Goal: Information Seeking & Learning: Check status

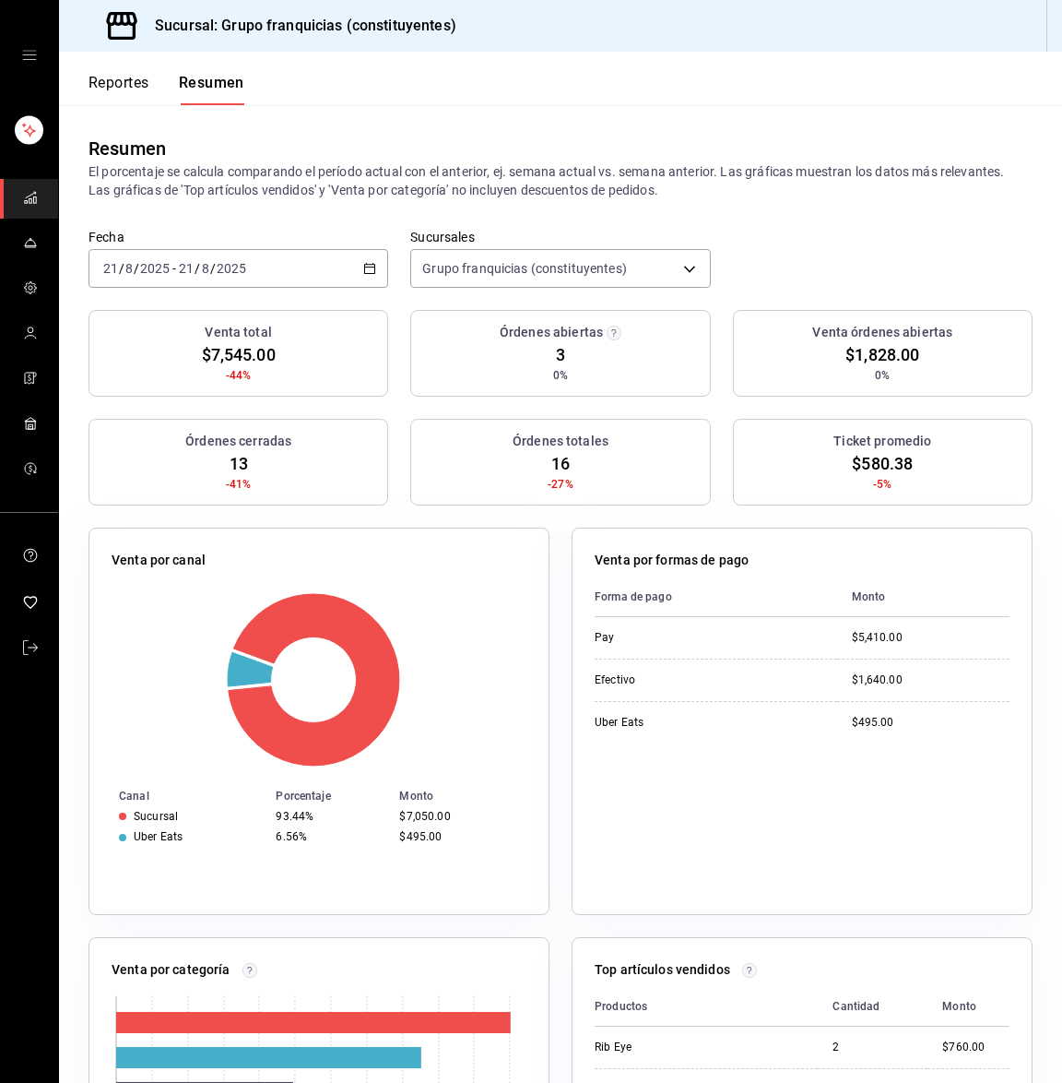
drag, startPoint x: 208, startPoint y: 219, endPoint x: 198, endPoint y: 251, distance: 33.0
click at [198, 251] on div "[DATE] [DATE] - [DATE] [DATE]" at bounding box center [239, 268] width 300 height 39
click at [152, 318] on span "Hoy" at bounding box center [175, 323] width 143 height 19
click at [128, 88] on button "Reportes" at bounding box center [119, 89] width 61 height 31
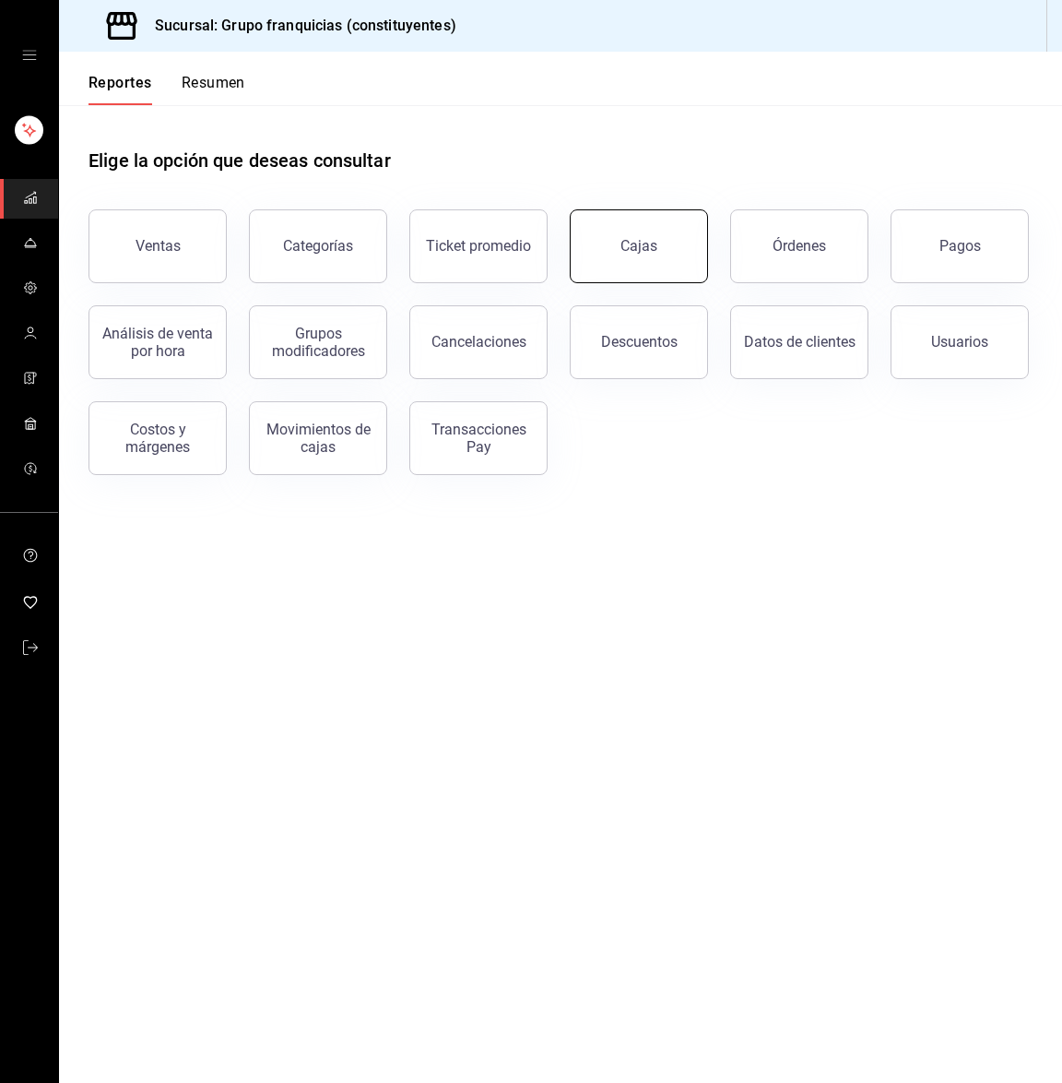
click at [606, 237] on button "Cajas" at bounding box center [639, 246] width 138 height 74
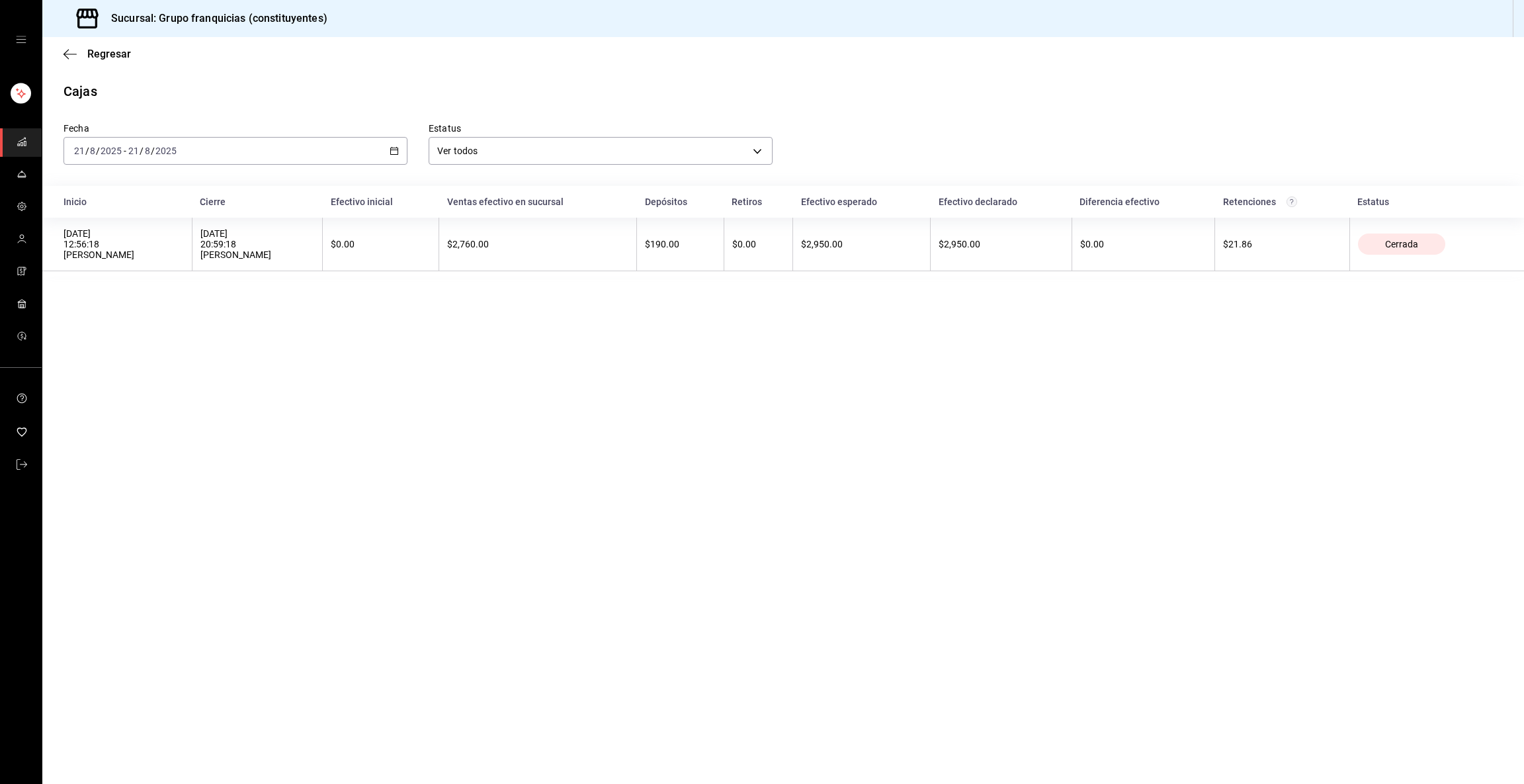
click at [19, 144] on rect "mailbox folders" at bounding box center [19, 145] width 2 height 2
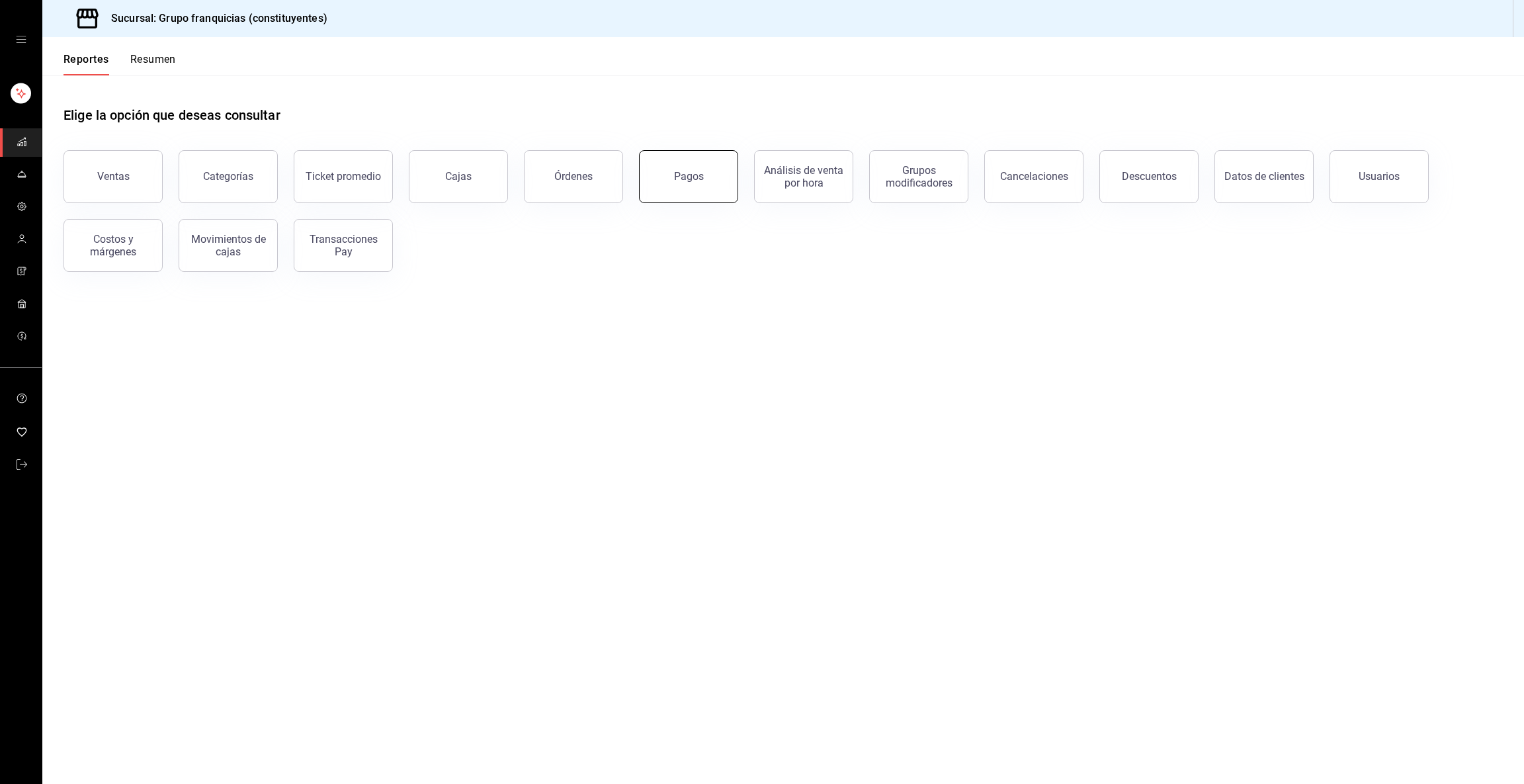
click at [717, 180] on button "Pagos" at bounding box center [689, 176] width 99 height 53
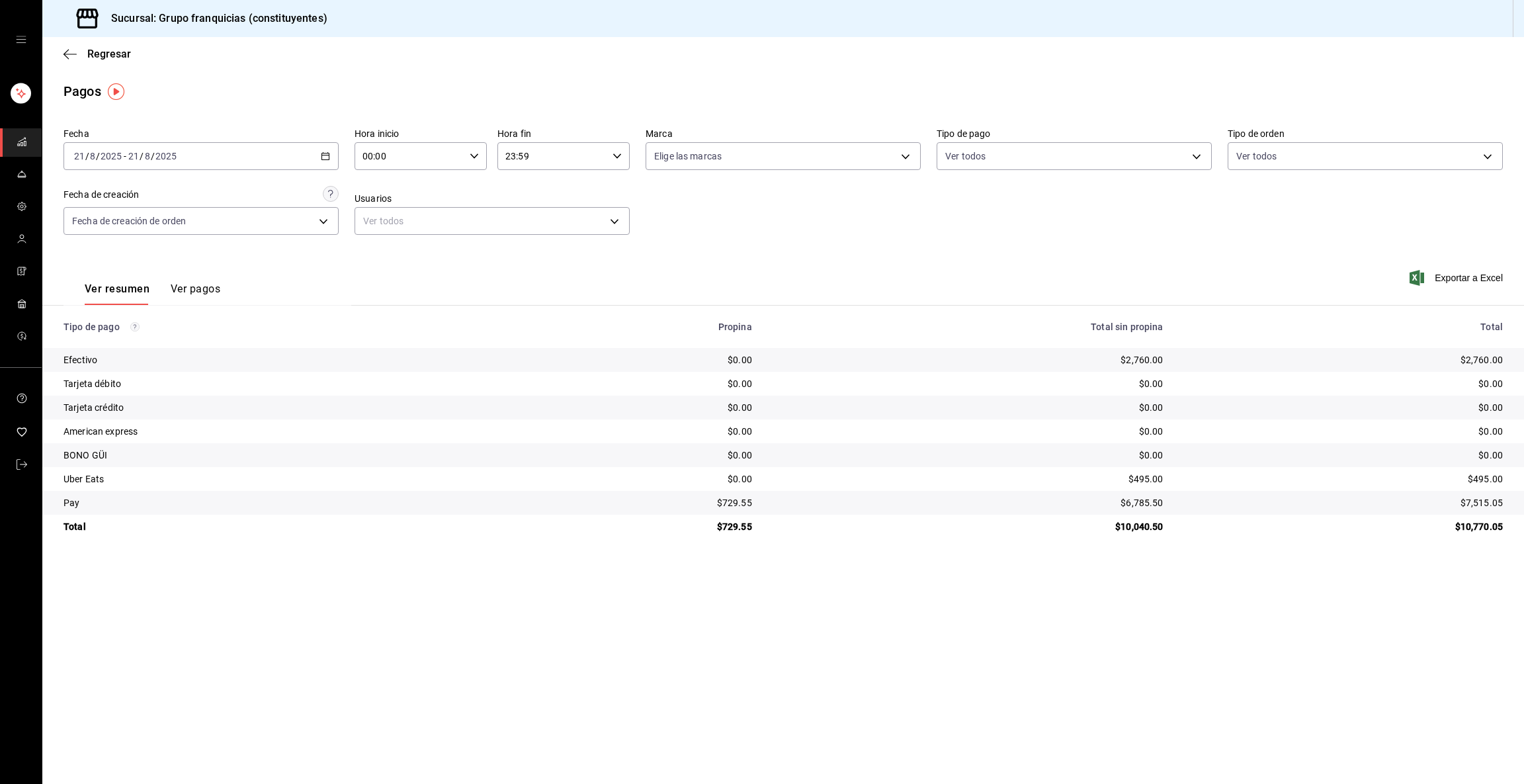
click at [281, 148] on div "[DATE] [DATE] - [DATE] [DATE]" at bounding box center [202, 156] width 276 height 28
click at [131, 340] on span "Rango de fechas" at bounding box center [126, 344] width 103 height 14
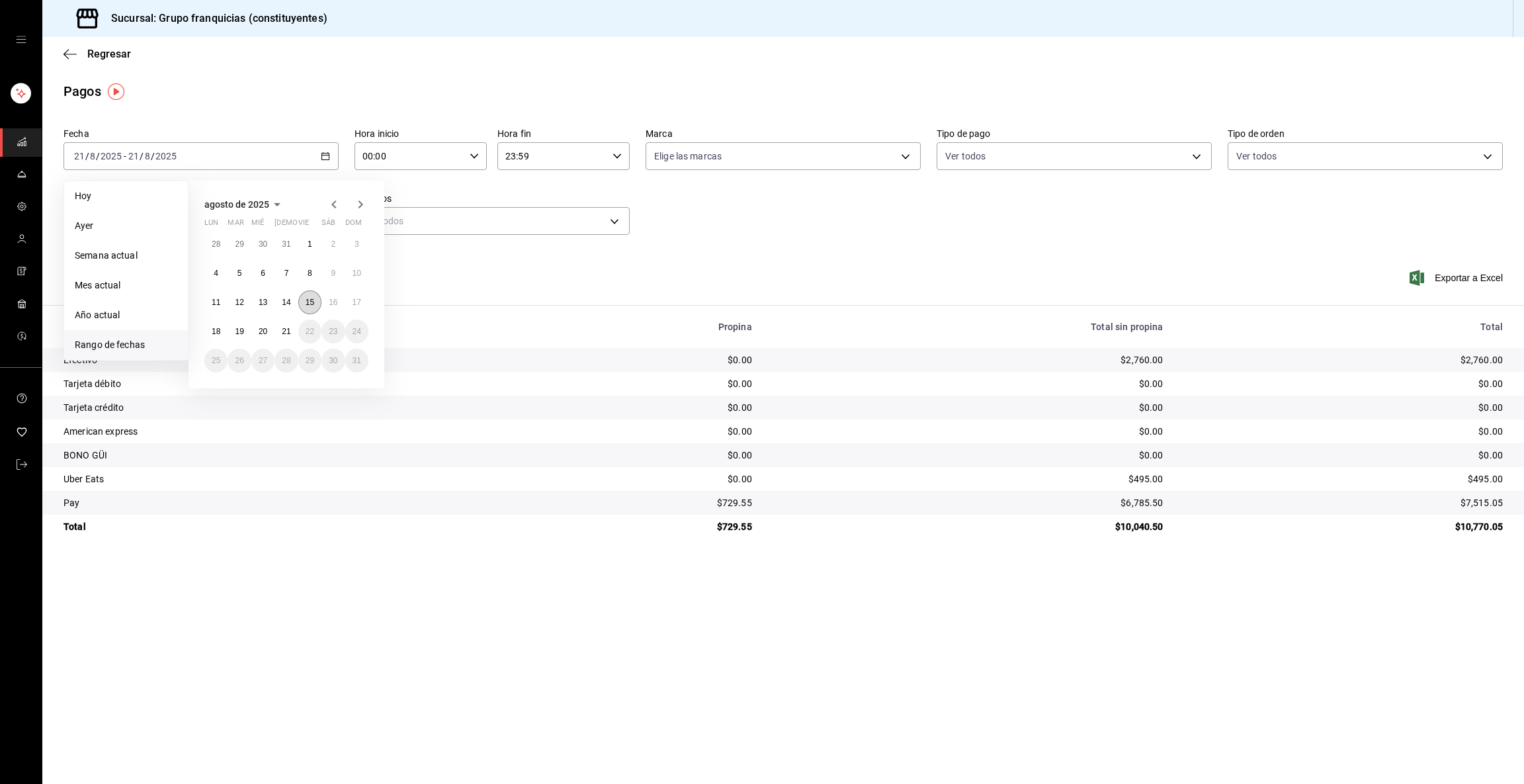
click at [311, 293] on button "15" at bounding box center [310, 302] width 23 height 24
click at [282, 327] on abbr "21" at bounding box center [286, 331] width 9 height 9
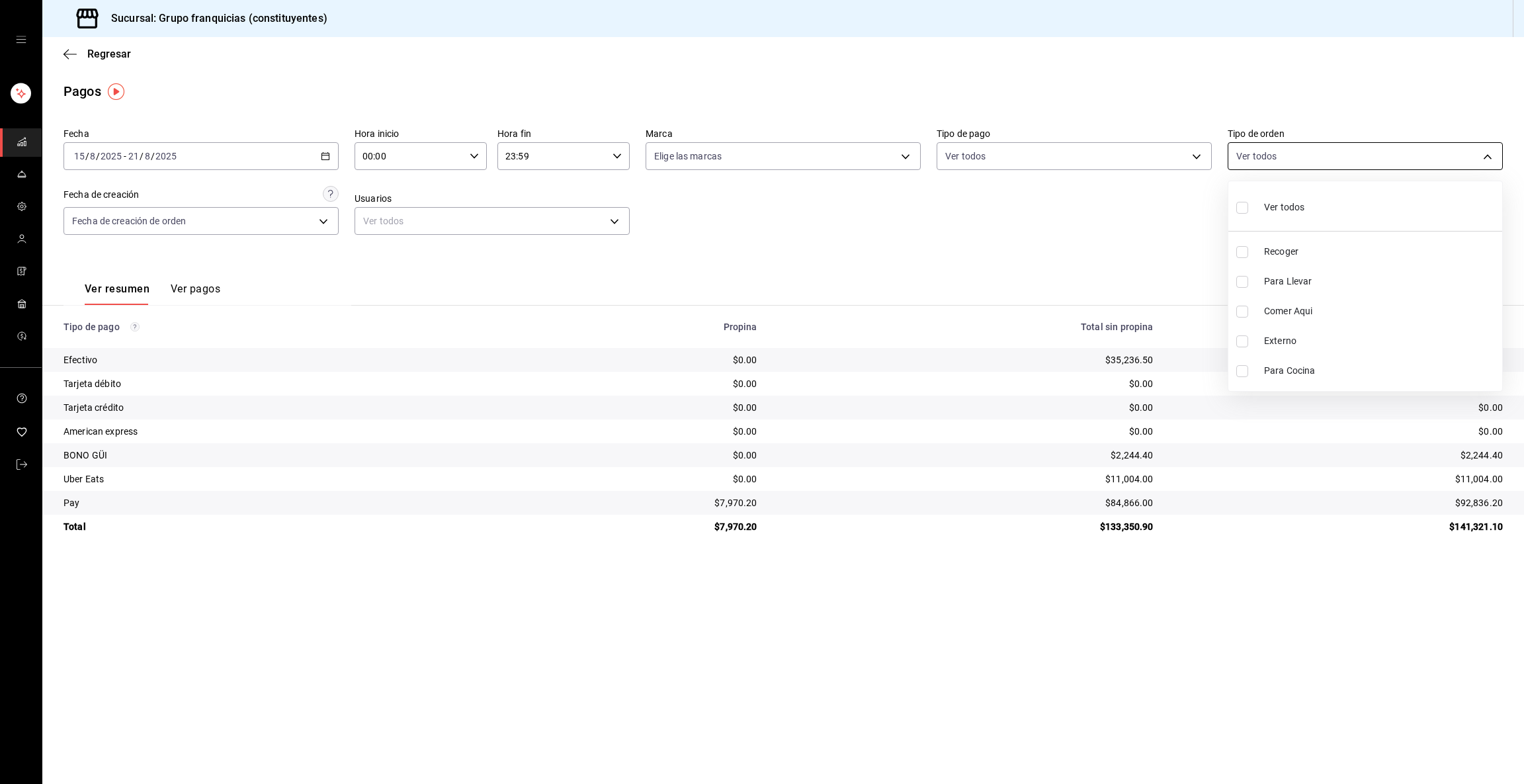
click at [761, 146] on body "Sucursal: Grupo franquicias (constituyentes) Regresar Pagos Fecha [DATE] [DATE]…" at bounding box center [762, 392] width 1524 height 784
drag, startPoint x: 955, startPoint y: 238, endPoint x: 307, endPoint y: 214, distance: 648.4
click at [307, 214] on div at bounding box center [762, 392] width 1524 height 784
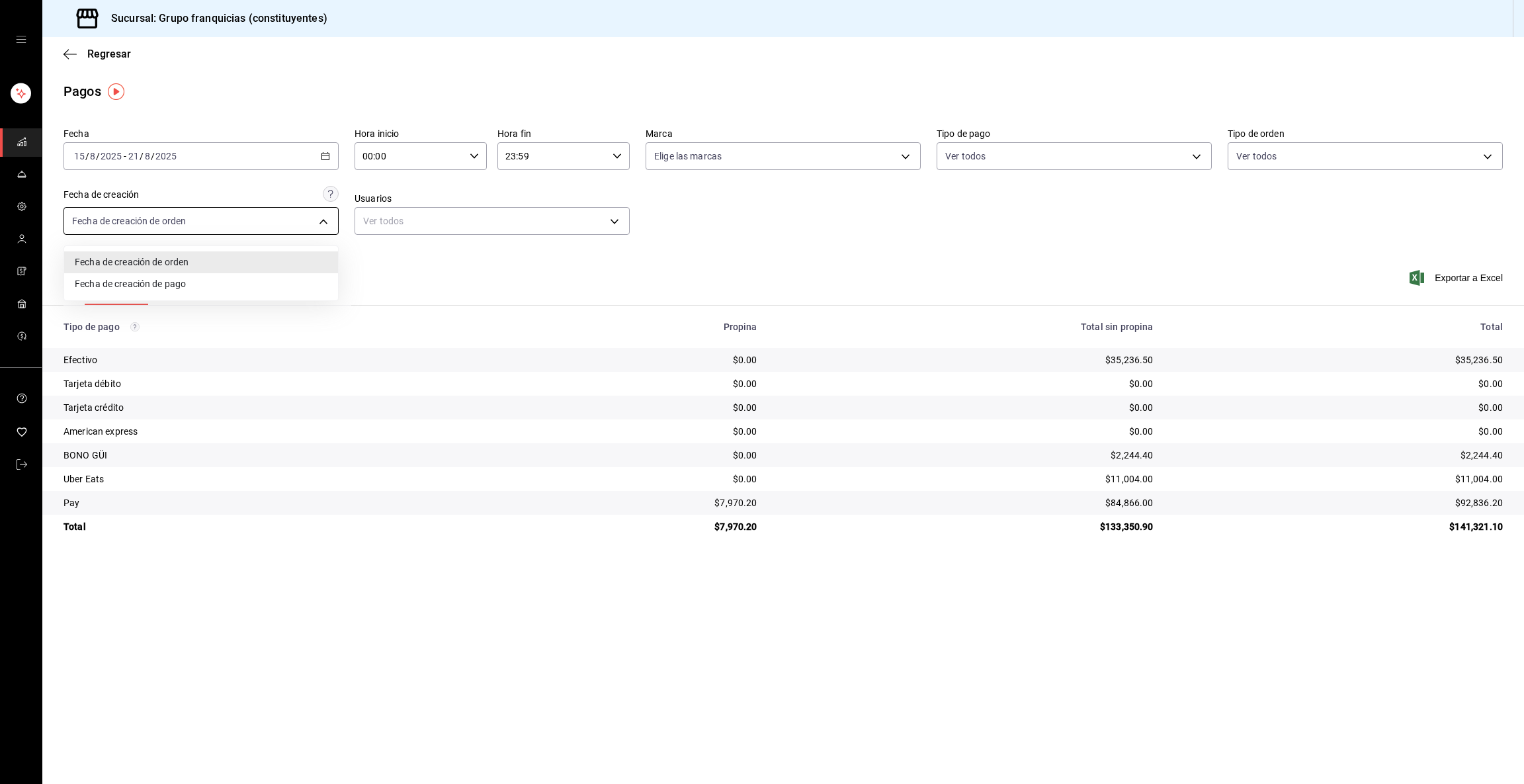
click at [253, 219] on body "Sucursal: Grupo franquicias (constituyentes) Regresar Pagos Fecha [DATE] [DATE]…" at bounding box center [762, 392] width 1524 height 784
click at [711, 138] on div at bounding box center [762, 392] width 1524 height 784
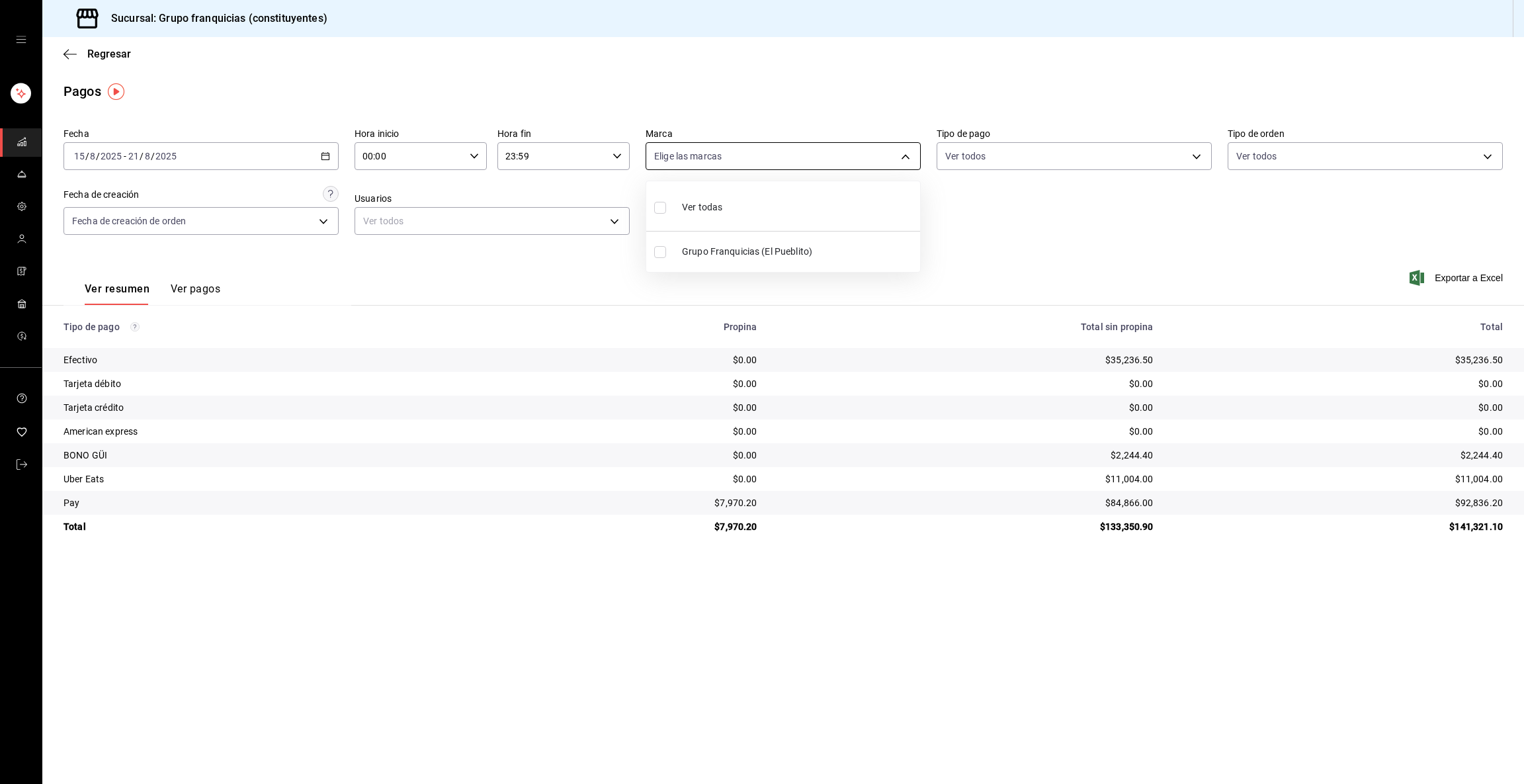
click at [761, 143] on body "Sucursal: Grupo franquicias (constituyentes) Regresar Pagos Fecha [DATE] [DATE]…" at bounding box center [762, 392] width 1524 height 784
click at [749, 204] on li "Ver todas" at bounding box center [784, 206] width 274 height 39
type input "4031477e-e053-4d93-b9af-a5eea3e67119"
checkbox input "true"
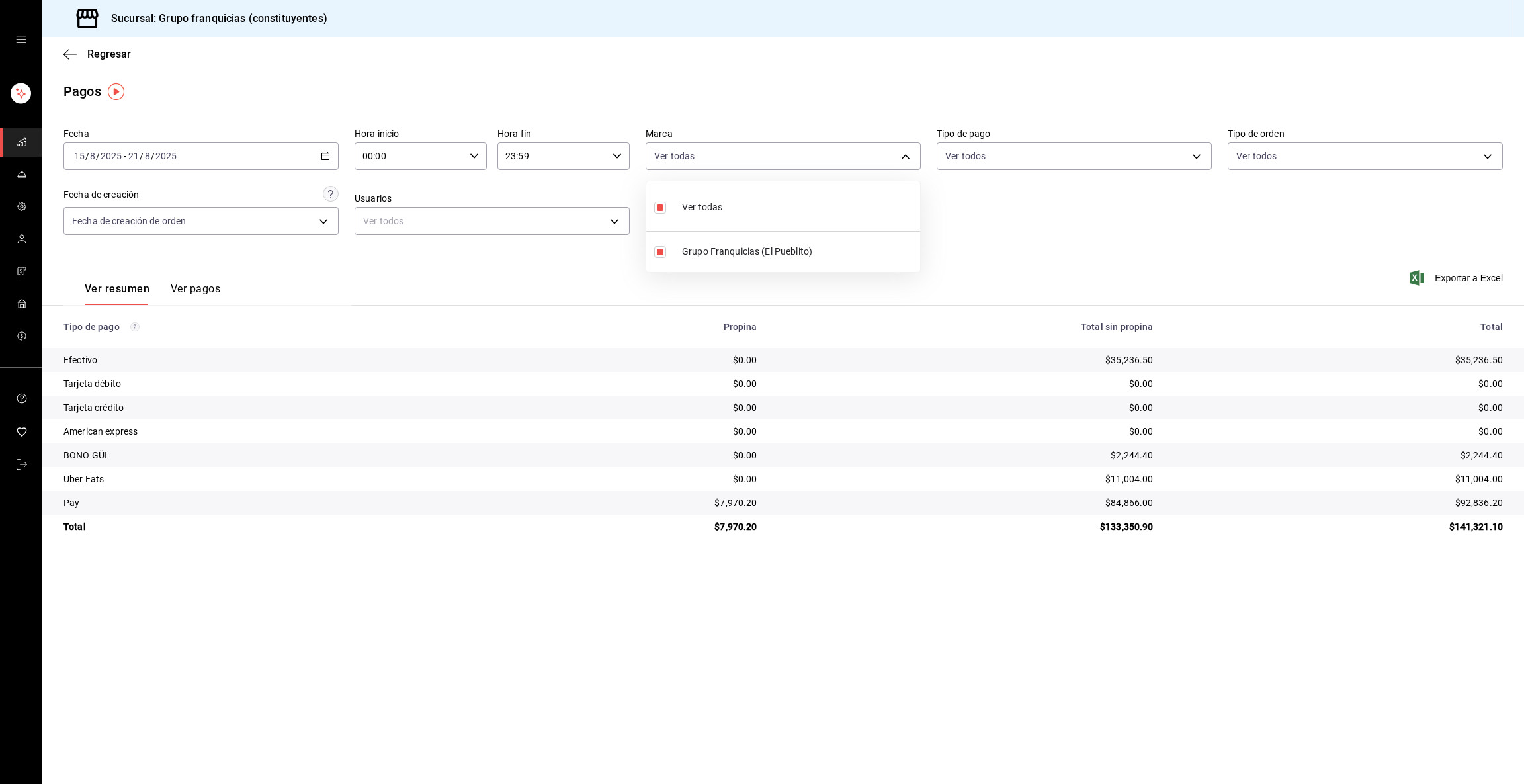
click at [761, 161] on div at bounding box center [762, 392] width 1524 height 784
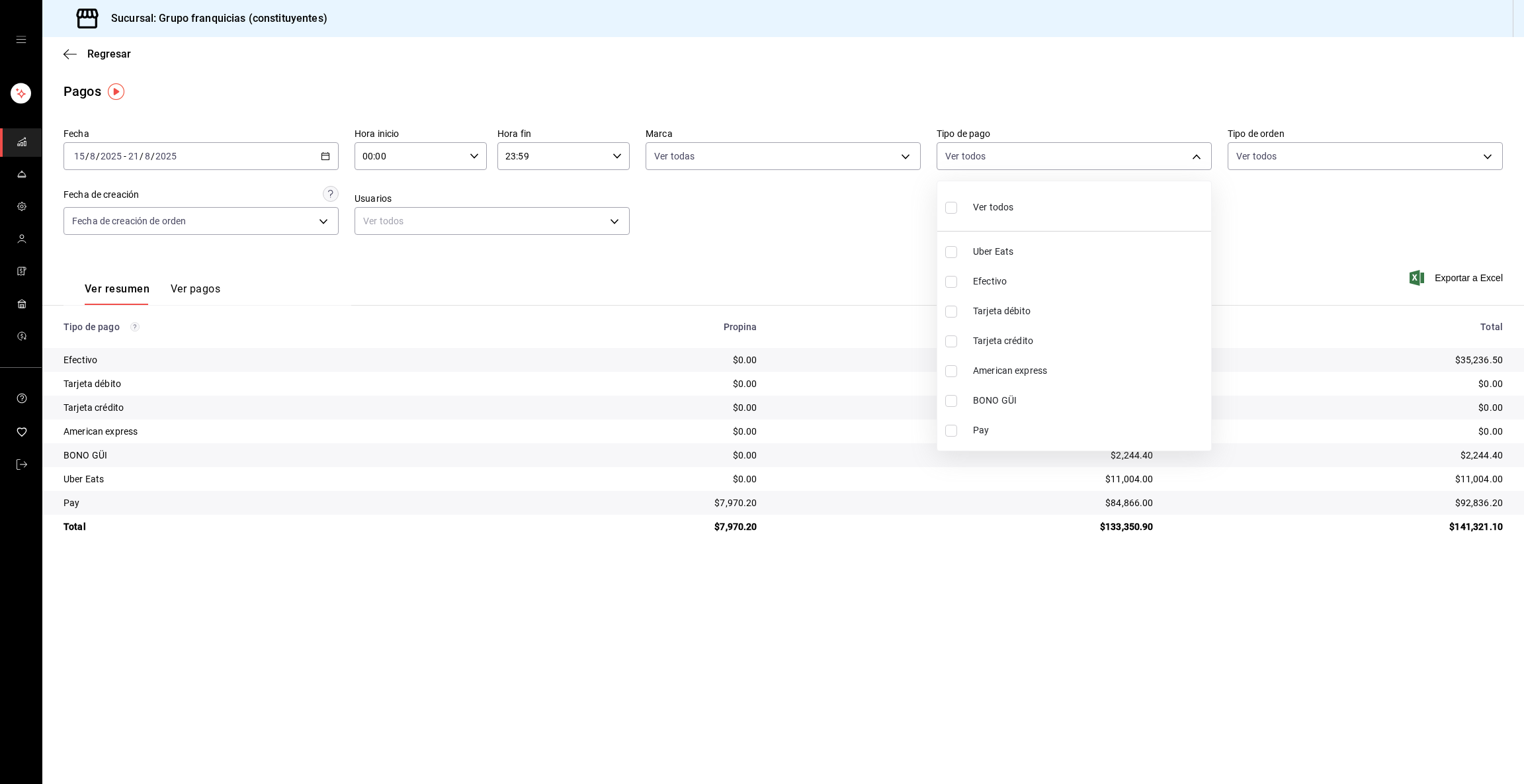
click at [761, 161] on body "Sucursal: Grupo franquicias (constituyentes) Regresar Pagos Fecha [DATE] [DATE]…" at bounding box center [762, 392] width 1524 height 784
click at [761, 208] on input "checkbox" at bounding box center [951, 207] width 12 height 12
checkbox input "true"
type input "d6d722e4-d4b5-4033-933a-5c7680b388be,1316749d-986a-448d-a00a-5e7bf0c45a09,64629…"
checkbox input "true"
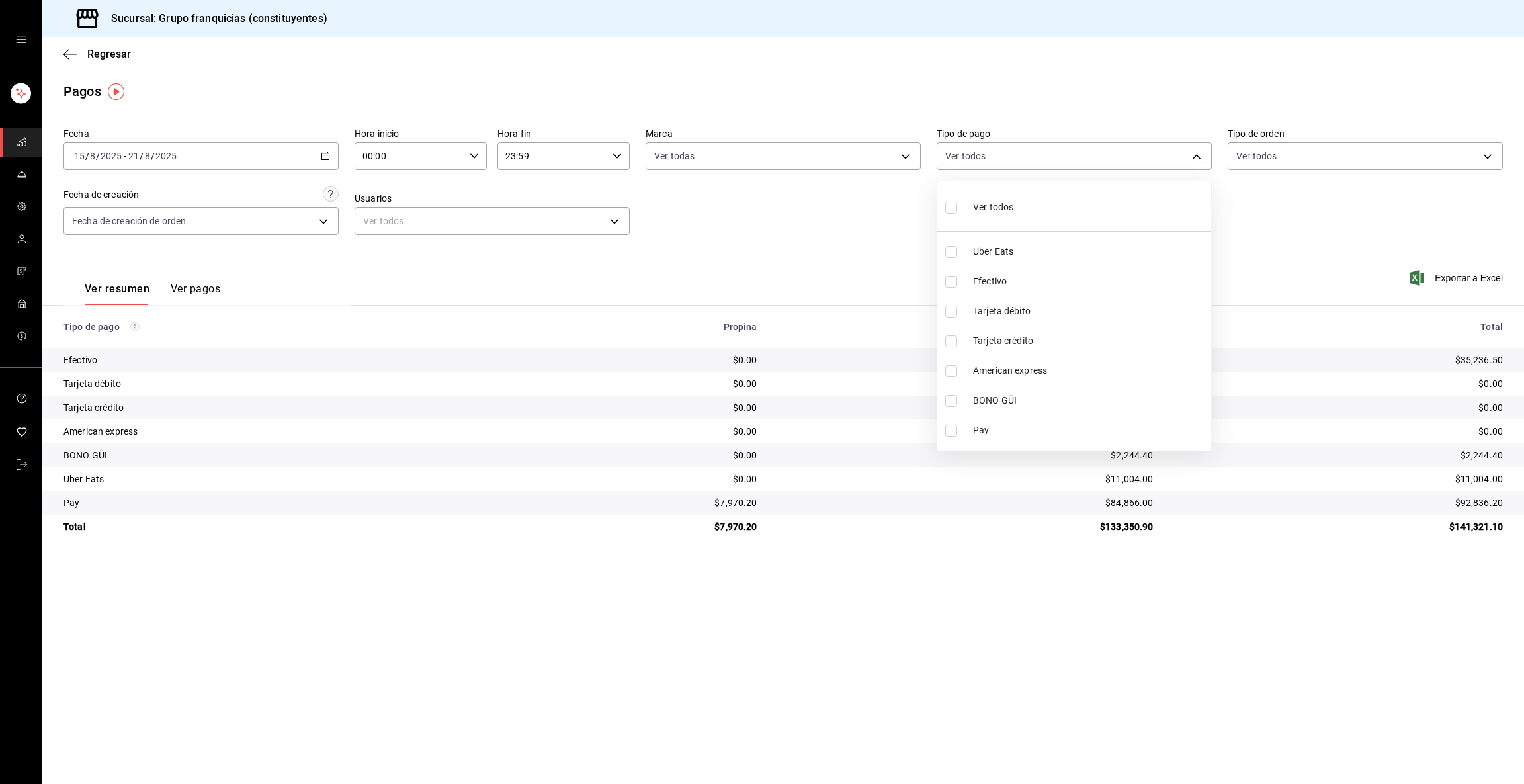
checkbox input "true"
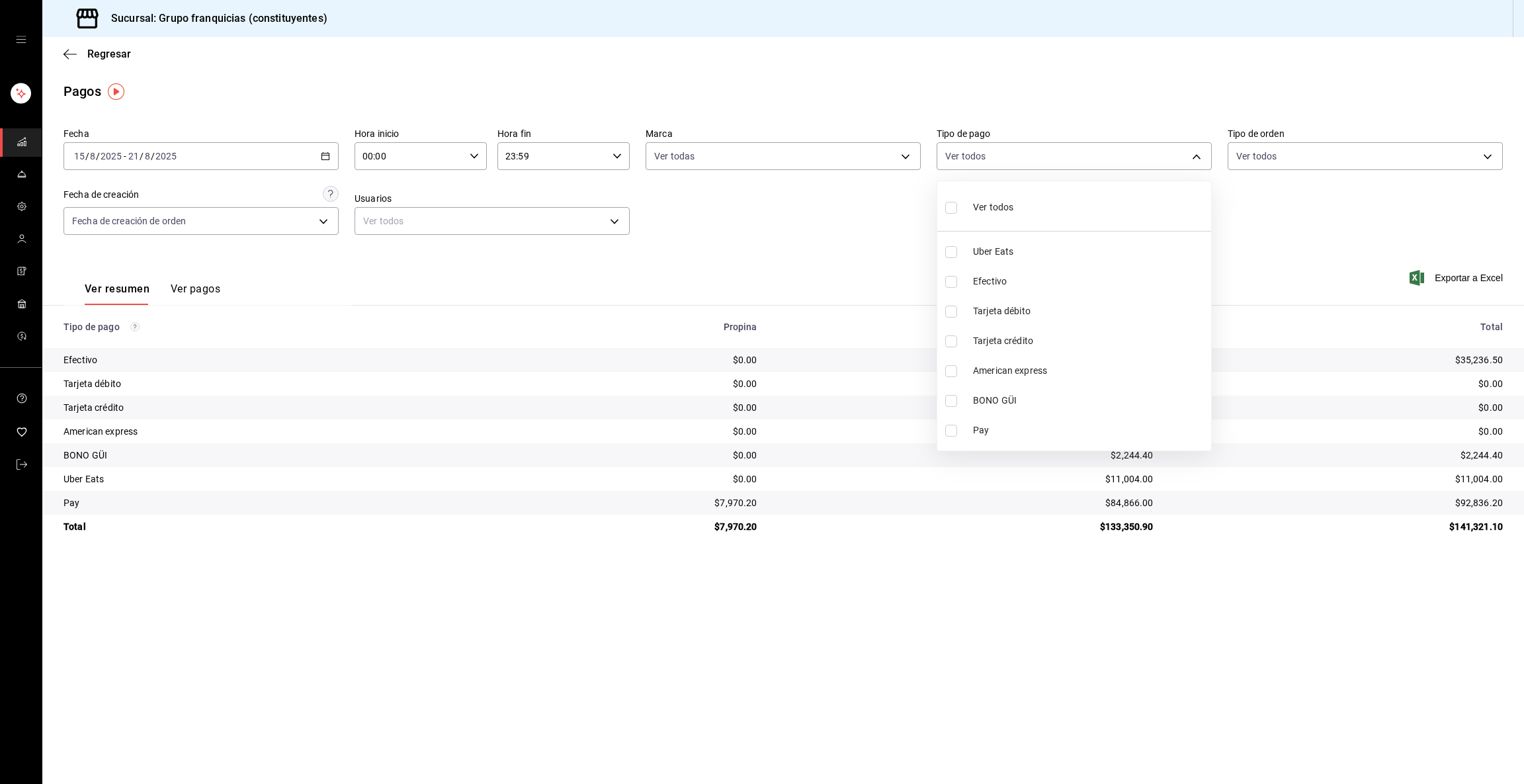
checkbox input "true"
click at [761, 251] on input "checkbox" at bounding box center [951, 252] width 12 height 12
checkbox input "false"
type input "1316749d-986a-448d-a00a-5e7bf0c45a09,6462999c-1d1f-4778-b701-7cec64a1bc17,f6c84…"
checkbox input "false"
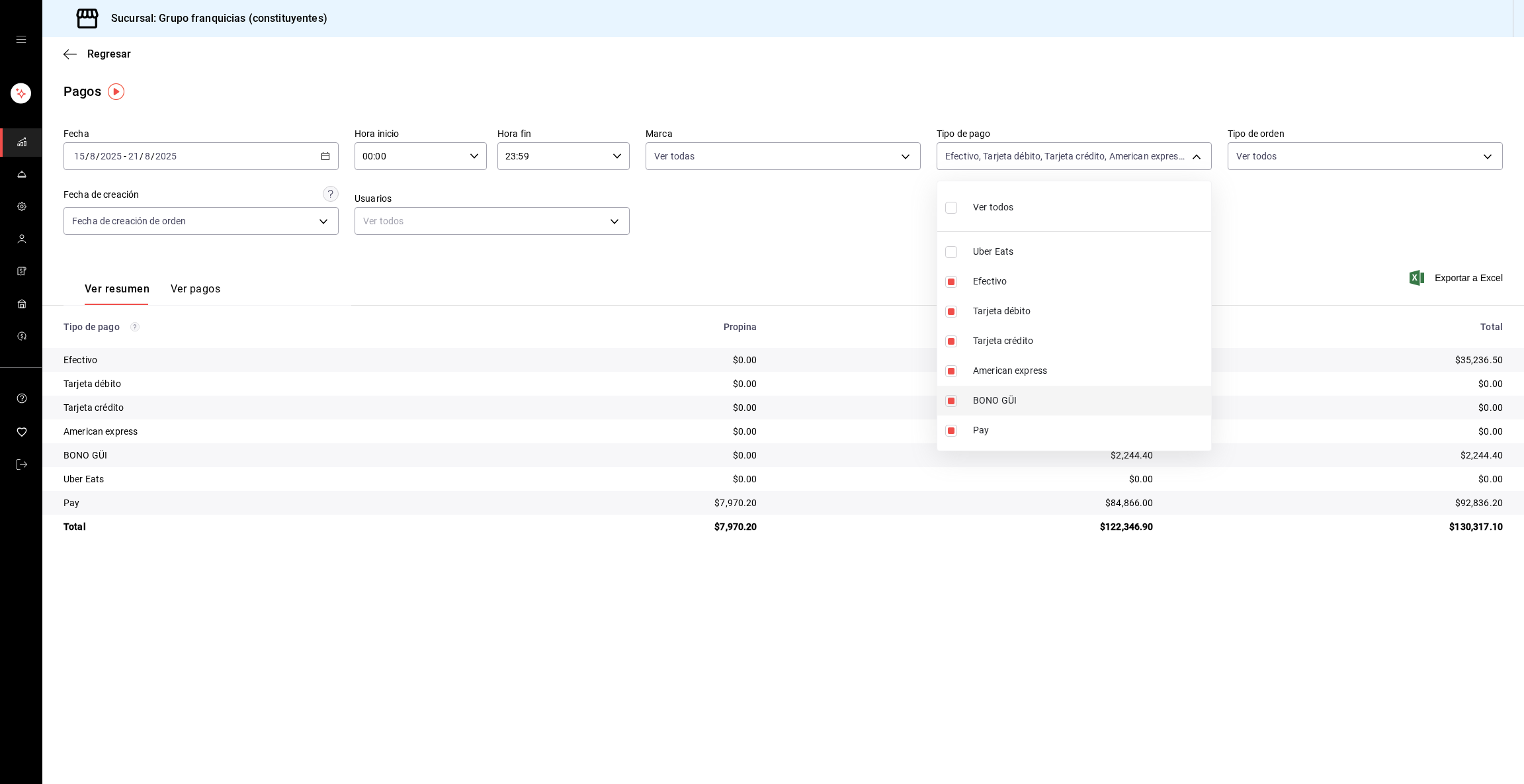
click at [761, 395] on input "checkbox" at bounding box center [951, 400] width 12 height 12
checkbox input "false"
type input "1316749d-986a-448d-a00a-5e7bf0c45a09,6462999c-1d1f-4778-b701-7cec64a1bc17,f6c84…"
click at [761, 660] on div at bounding box center [762, 392] width 1524 height 784
click at [761, 283] on span "Exportar a Excel" at bounding box center [1458, 278] width 90 height 16
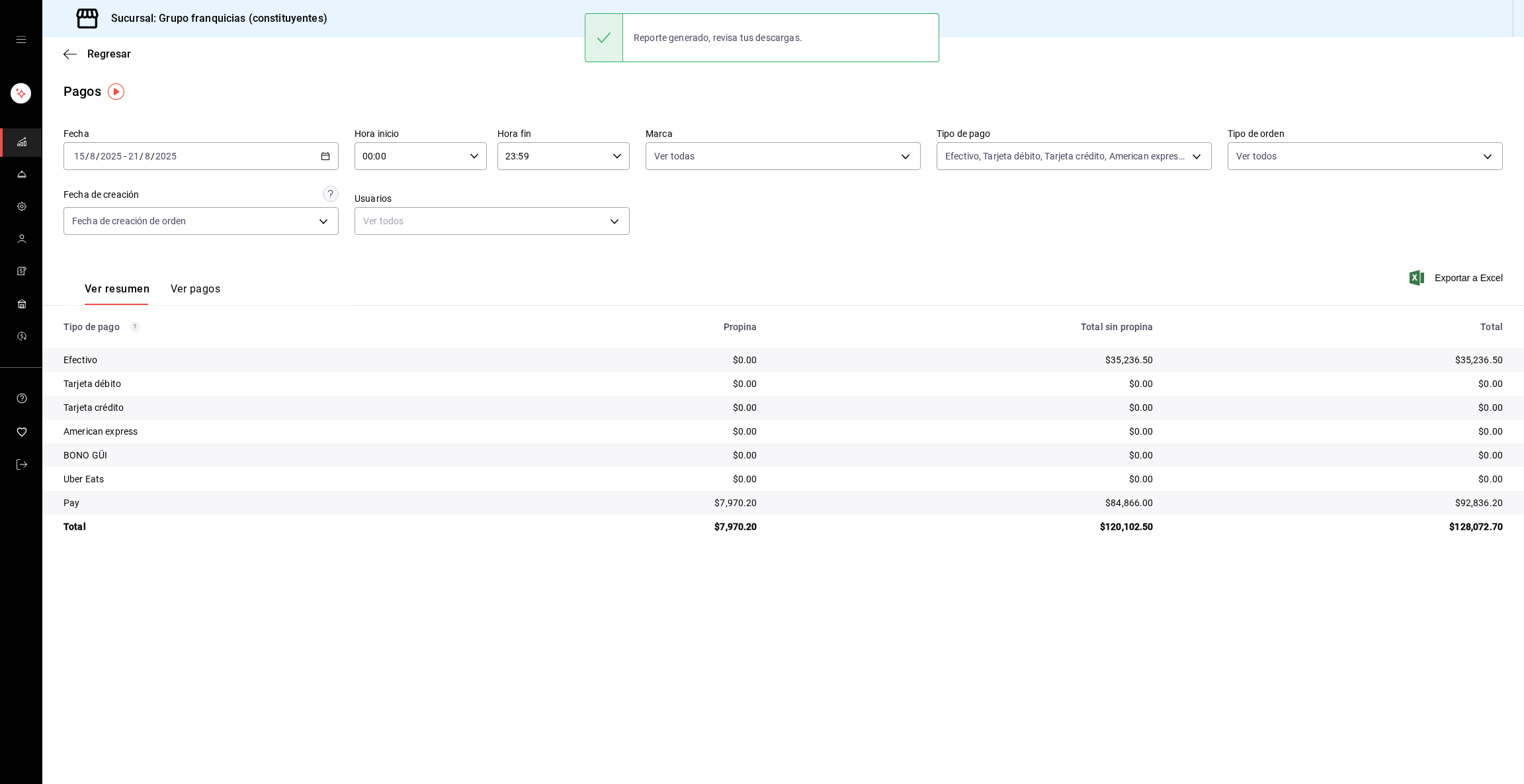
click at [23, 131] on link "mailbox folders" at bounding box center [21, 143] width 42 height 29
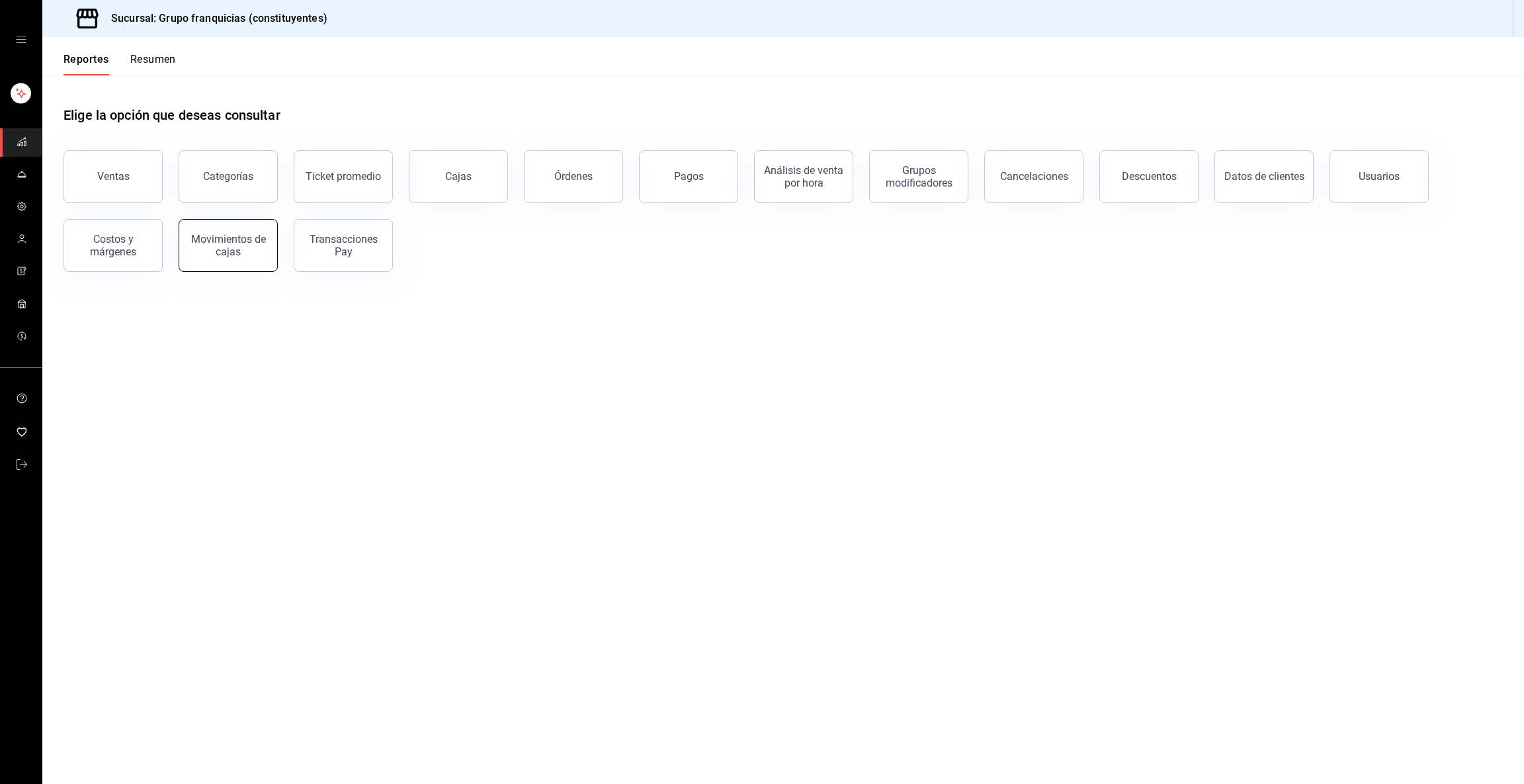
click at [265, 257] on button "Movimientos de cajas" at bounding box center [228, 245] width 99 height 53
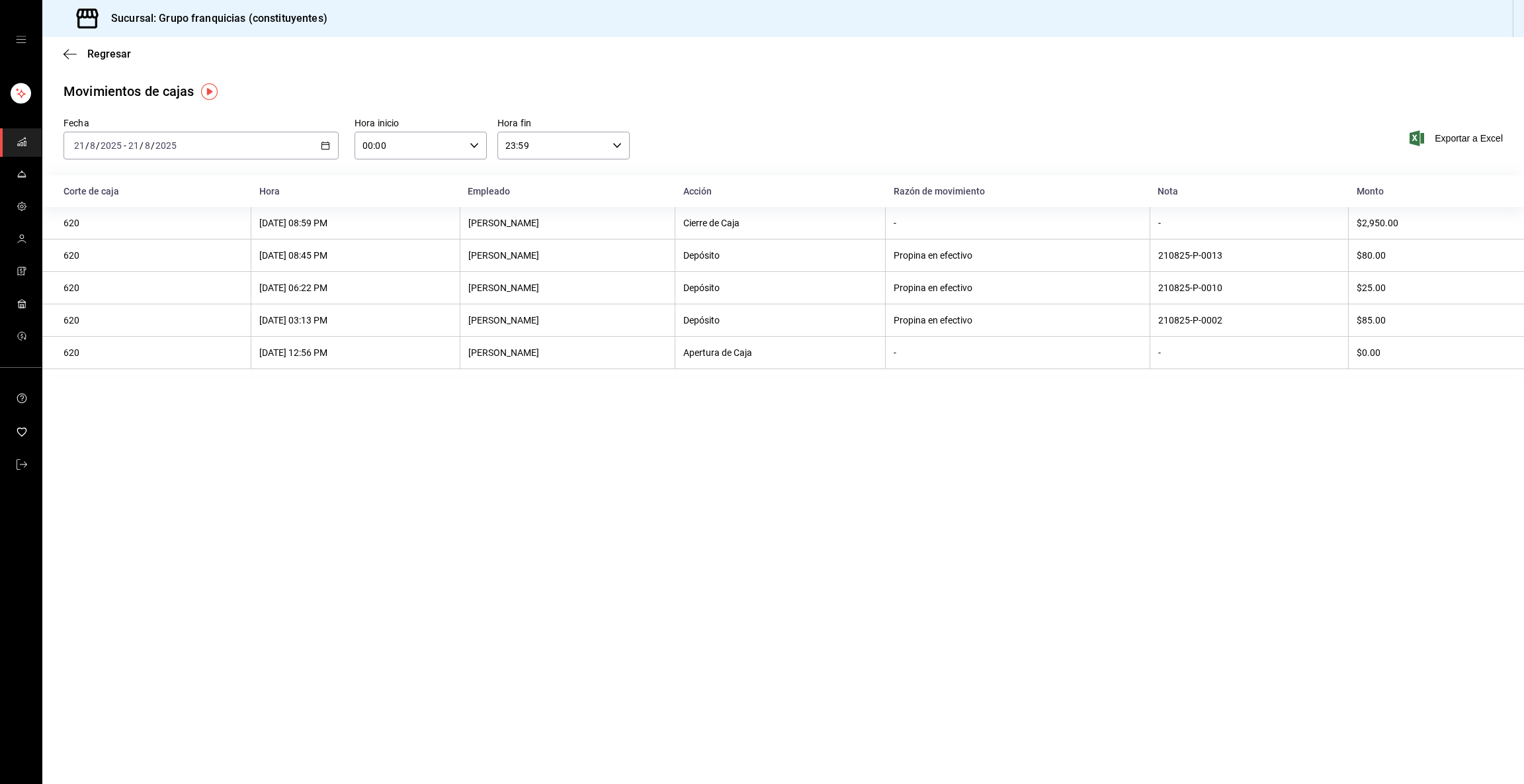
click at [288, 148] on div "[DATE] [DATE] - [DATE] [DATE]" at bounding box center [202, 145] width 276 height 28
click at [152, 329] on span "Rango de fechas" at bounding box center [126, 334] width 103 height 14
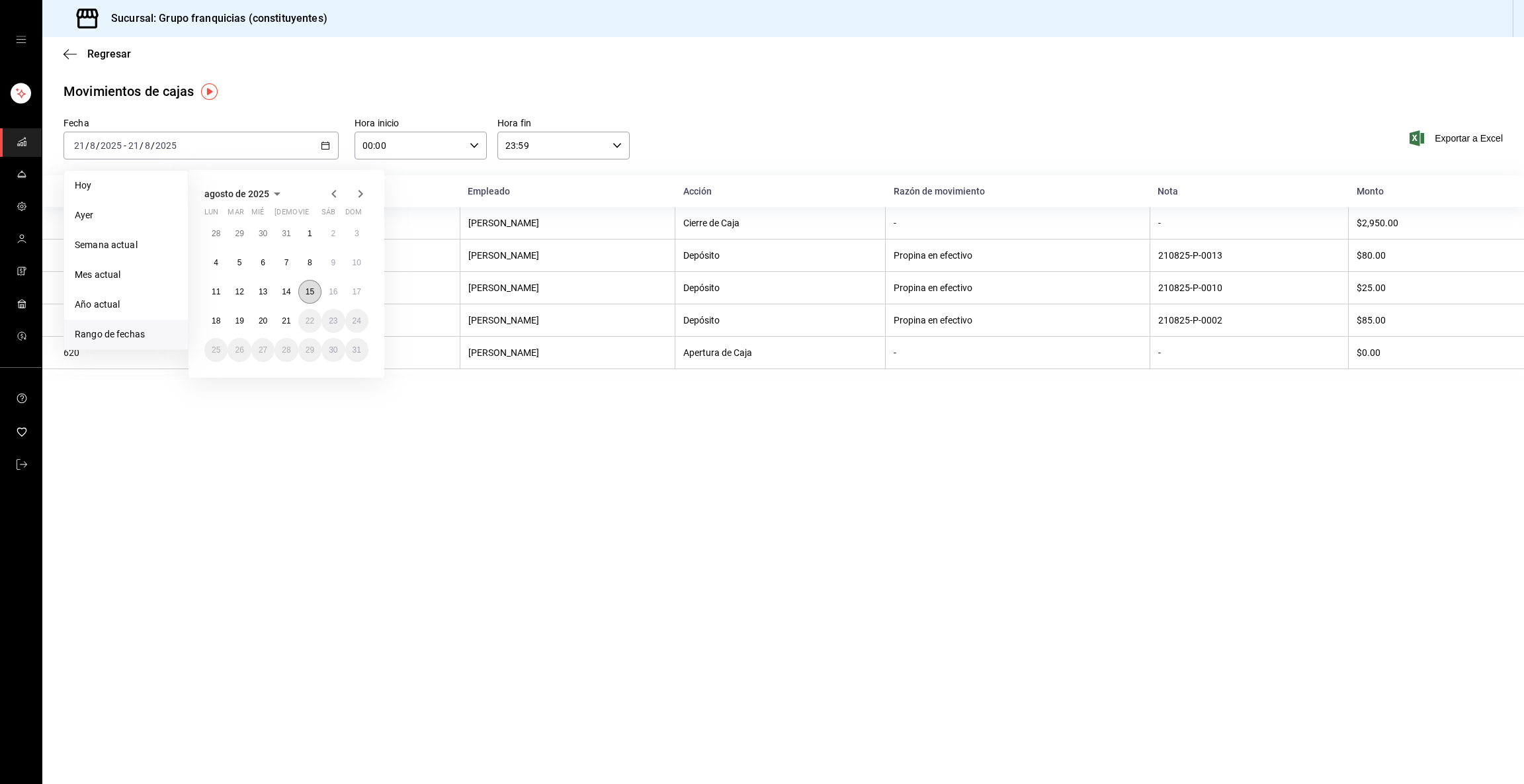
click at [306, 293] on abbr "15" at bounding box center [310, 291] width 9 height 9
click at [281, 326] on button "21" at bounding box center [286, 321] width 23 height 24
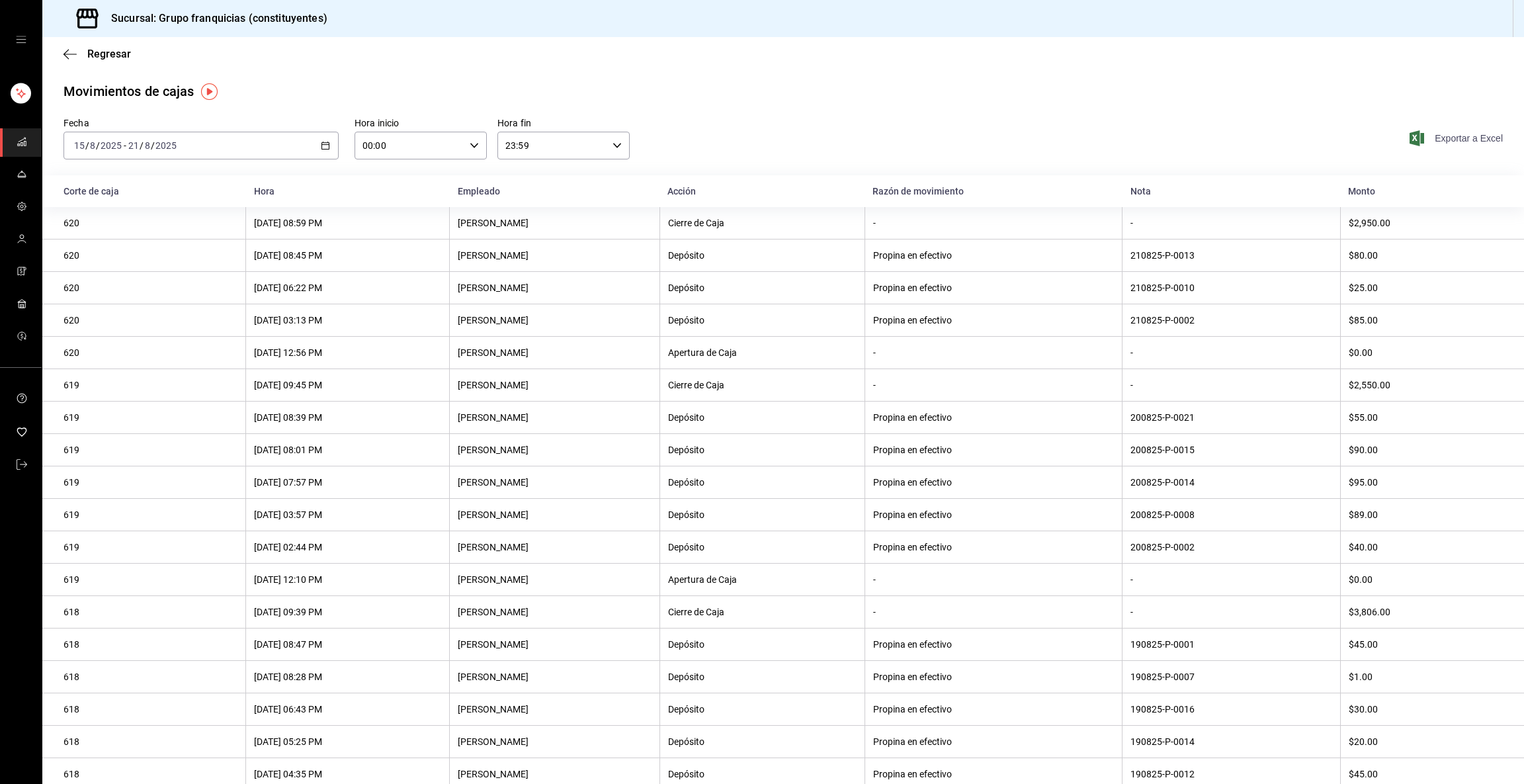
click at [761, 134] on span "Exportar a Excel" at bounding box center [1458, 138] width 90 height 16
click at [13, 143] on link "mailbox folders" at bounding box center [21, 143] width 42 height 29
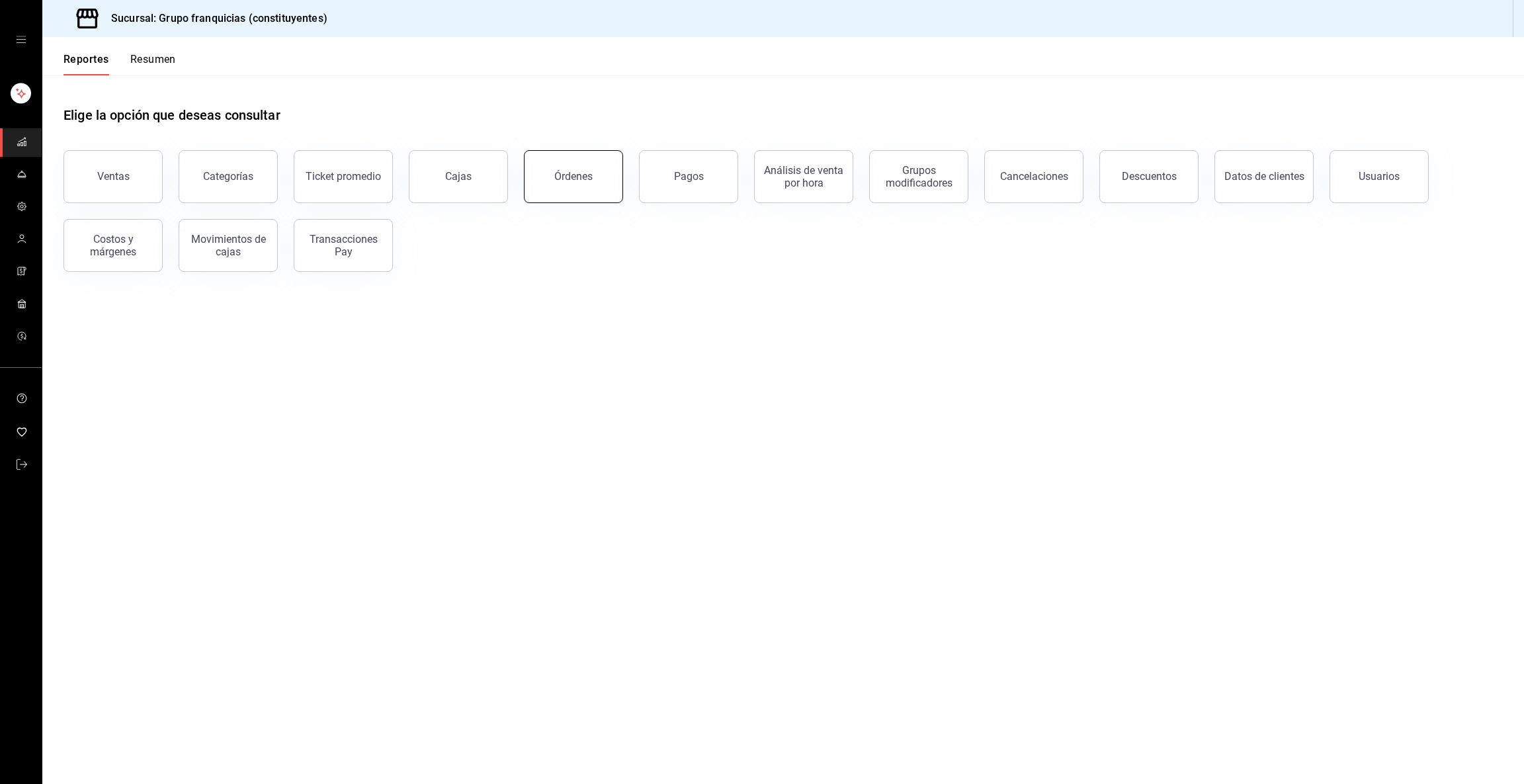
click at [530, 186] on button "Órdenes" at bounding box center [573, 176] width 99 height 53
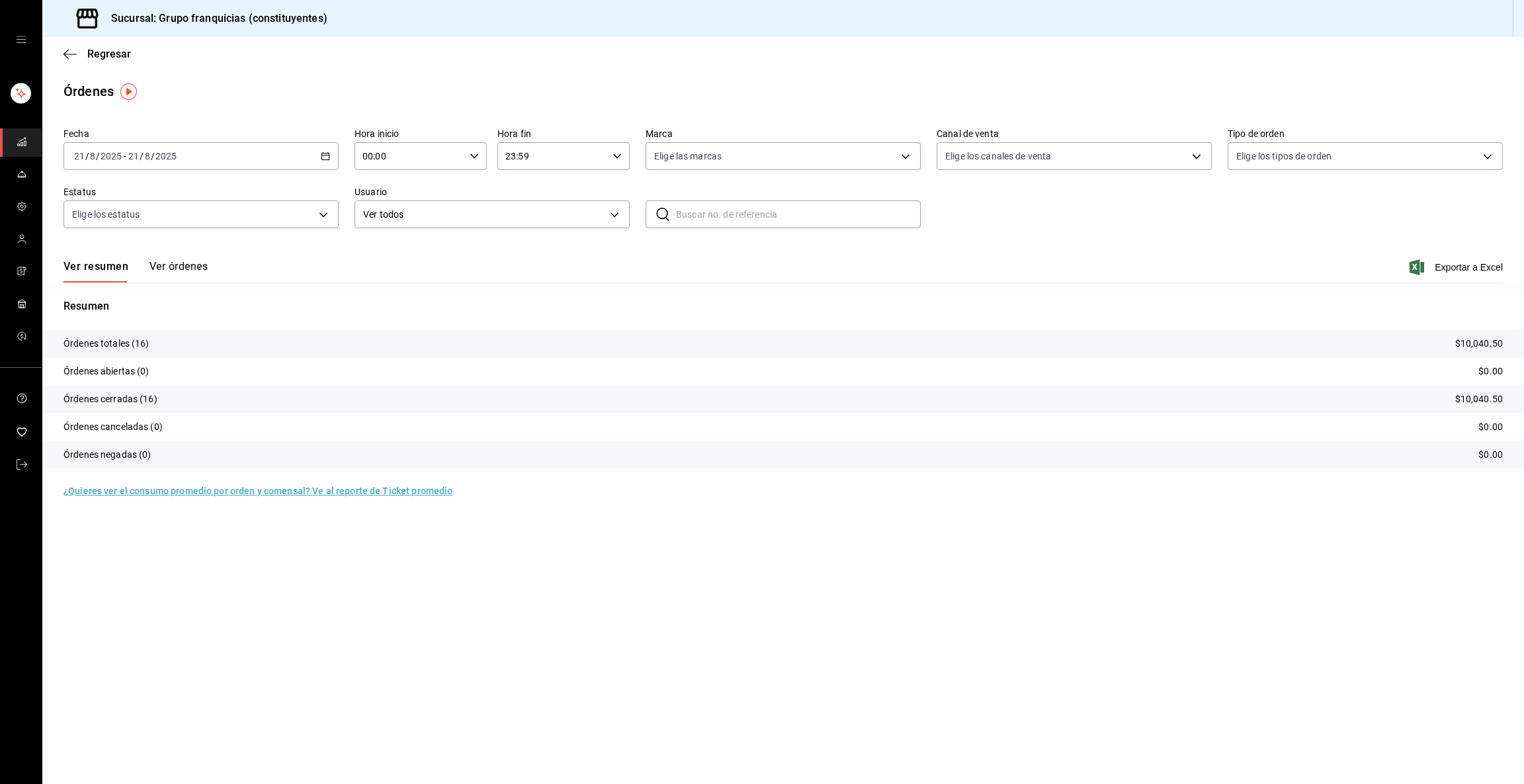
click at [189, 151] on div "[DATE] [DATE] - [DATE] [DATE]" at bounding box center [202, 156] width 276 height 28
click at [108, 335] on li "Rango de fechas" at bounding box center [126, 344] width 123 height 29
click at [306, 298] on abbr "15" at bounding box center [310, 302] width 9 height 9
click at [281, 328] on button "21" at bounding box center [286, 331] width 23 height 24
click at [761, 166] on body "Sucursal: Grupo franquicias (constituyentes) Regresar Órdenes Fecha [DATE] [DAT…" at bounding box center [762, 392] width 1524 height 784
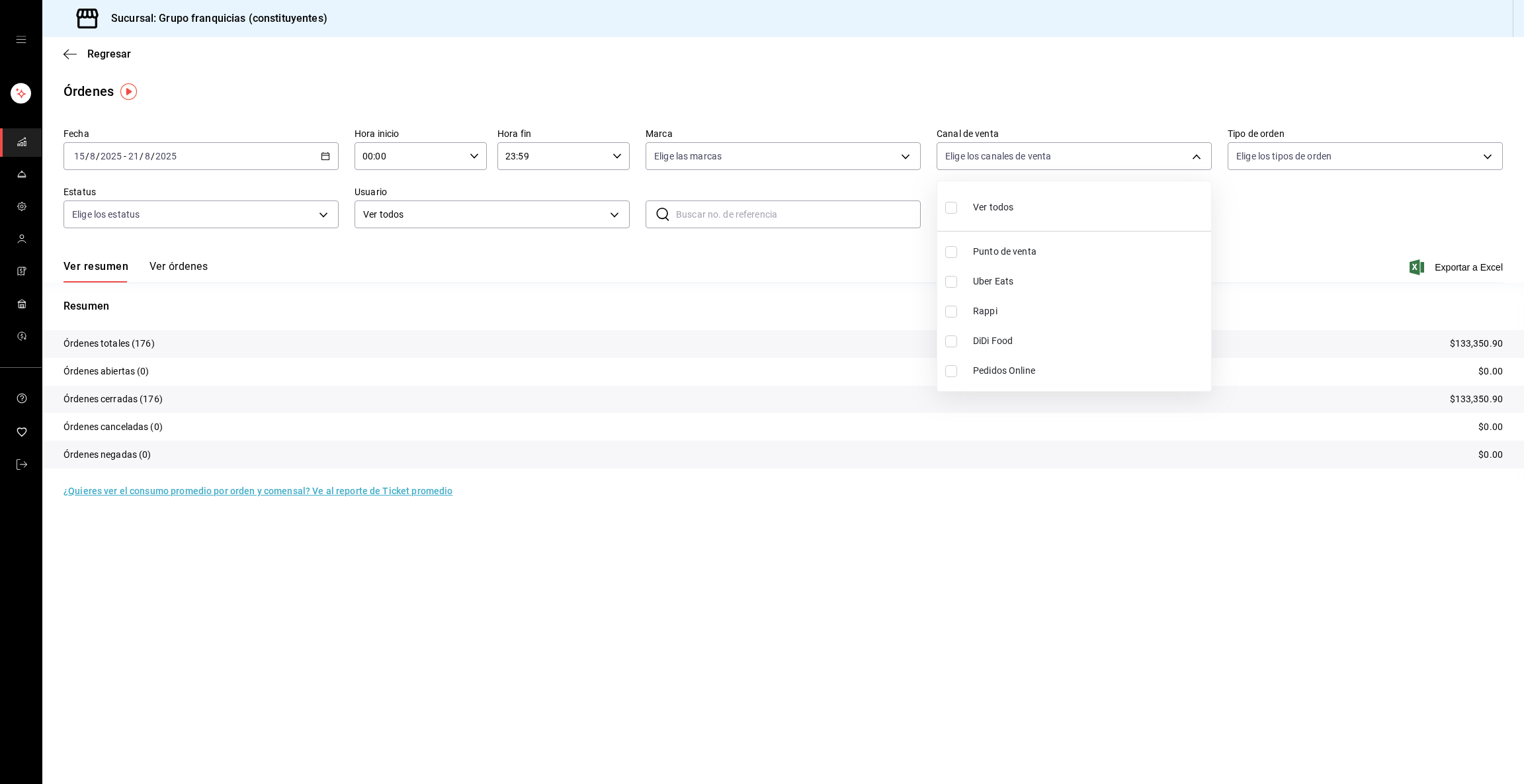
click at [761, 245] on li "Punto de venta" at bounding box center [1075, 251] width 274 height 29
type input "PARROT"
checkbox input "true"
click at [408, 265] on div at bounding box center [762, 392] width 1524 height 784
click at [193, 263] on button "Ver órdenes" at bounding box center [178, 270] width 58 height 22
